Goal: Find specific page/section: Find specific page/section

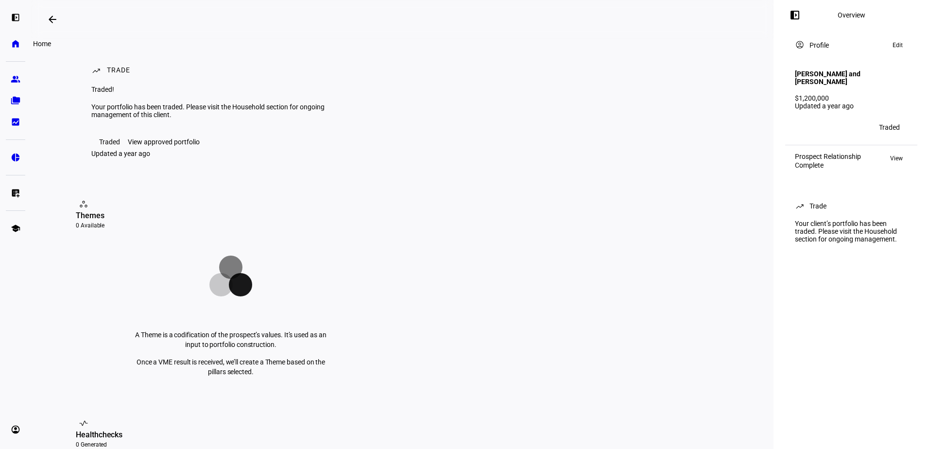
click at [14, 45] on eth-mat-symbol "home" at bounding box center [16, 44] width 10 height 10
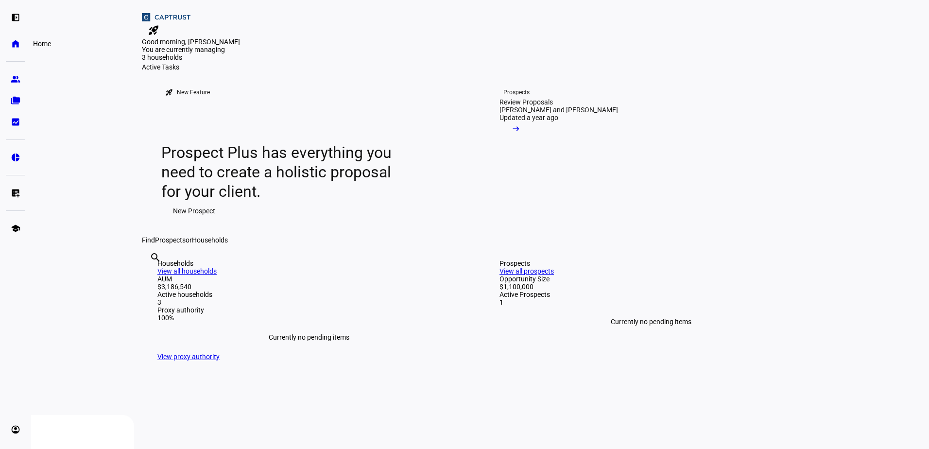
click at [14, 47] on eth-mat-symbol "home" at bounding box center [16, 44] width 10 height 10
click at [16, 103] on eth-mat-symbol "folder_copy" at bounding box center [16, 101] width 10 height 10
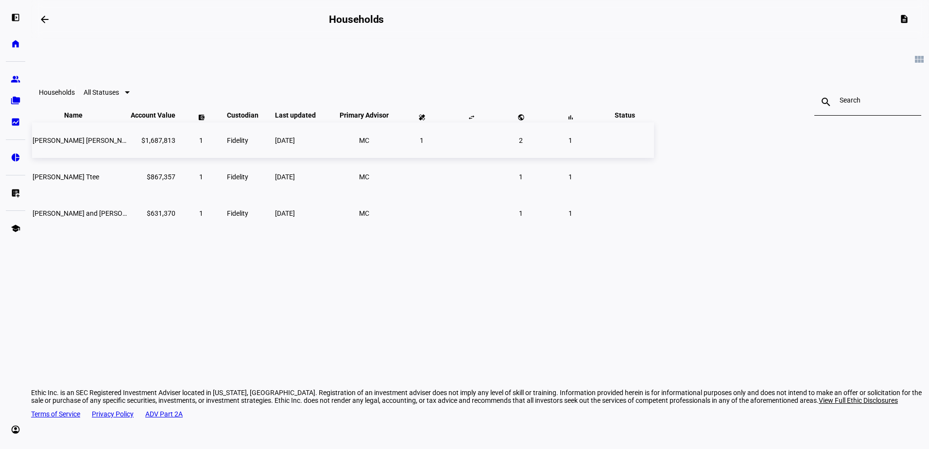
click at [138, 144] on span "[PERSON_NAME] [PERSON_NAME]" at bounding box center [85, 141] width 105 height 8
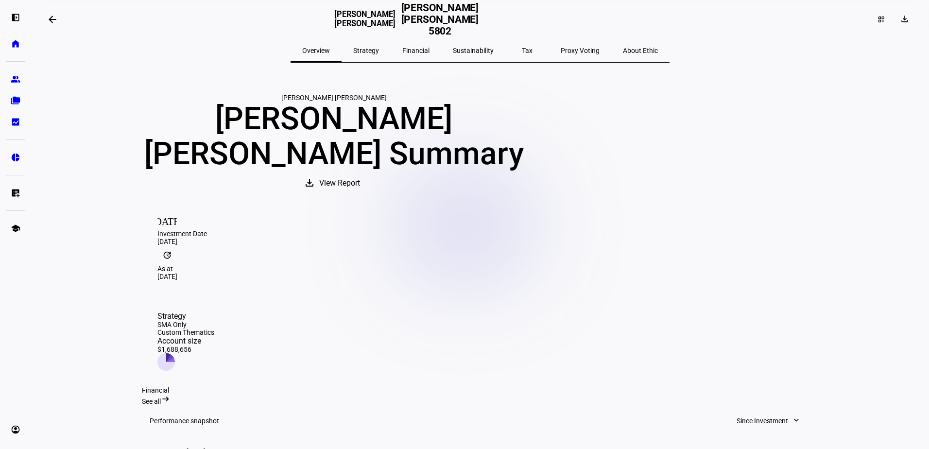
click at [522, 49] on span "Tax" at bounding box center [527, 50] width 11 height 7
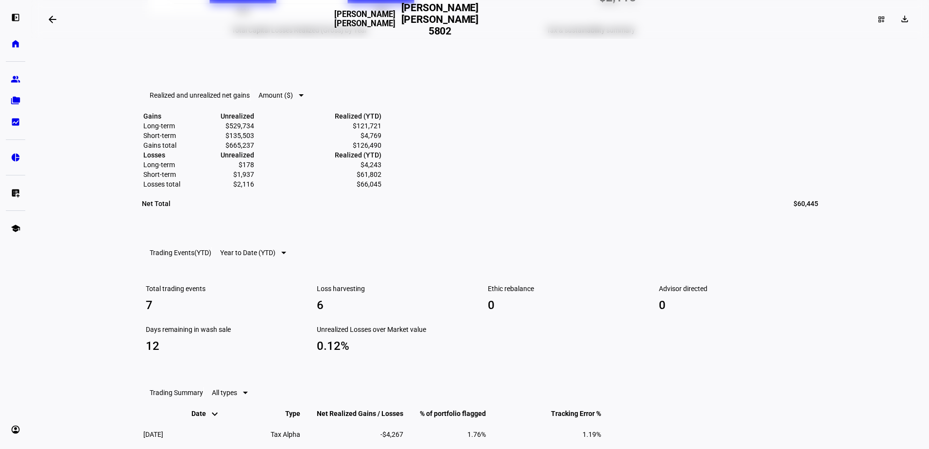
scroll to position [486, 0]
